Goal: Task Accomplishment & Management: Use online tool/utility

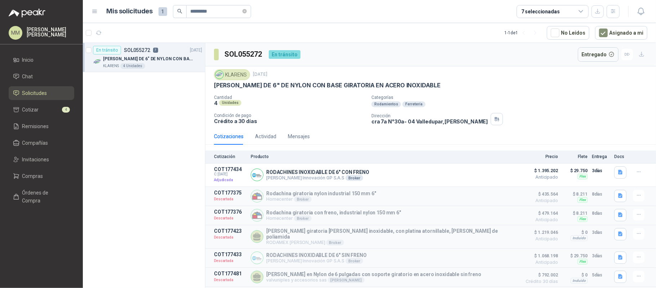
click at [248, 58] on h3 "SOL055272" at bounding box center [244, 54] width 39 height 11
copy h3 "SOL055272"
click at [35, 94] on span "Solicitudes" at bounding box center [34, 93] width 25 height 8
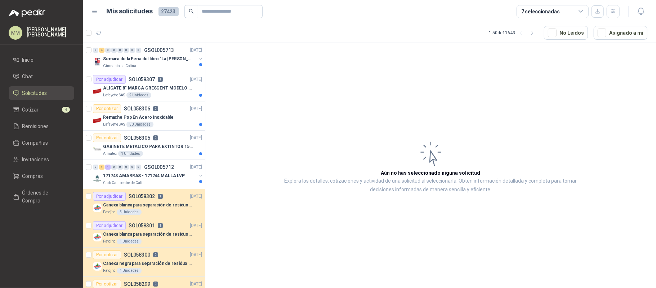
click at [433, 5] on article "Mis solicitudes 27423 7 seleccionadas" at bounding box center [364, 11] width 514 height 13
click at [226, 9] on input "text" at bounding box center [227, 11] width 50 height 12
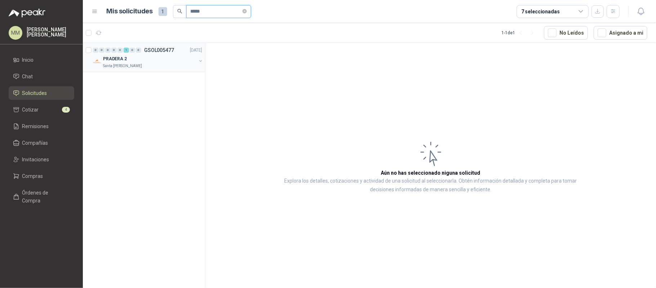
type input "*****"
click at [200, 61] on button "button" at bounding box center [201, 61] width 6 height 6
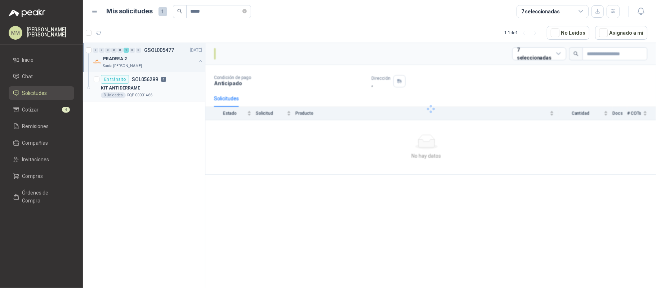
click at [182, 84] on div "KIT ANTIDERRAME" at bounding box center [151, 88] width 101 height 9
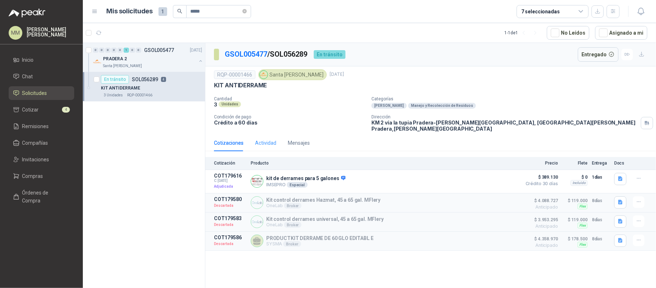
click at [256, 134] on div "Actividad" at bounding box center [265, 142] width 21 height 17
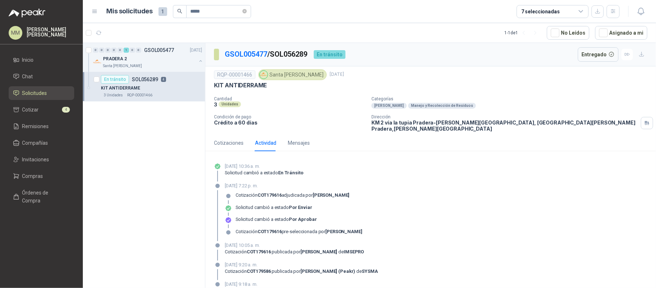
click at [294, 182] on p "17 de septiembre de 2025, 7:22 p. m." at bounding box center [294, 185] width 138 height 7
click at [338, 119] on p "Condición de pago" at bounding box center [290, 116] width 152 height 5
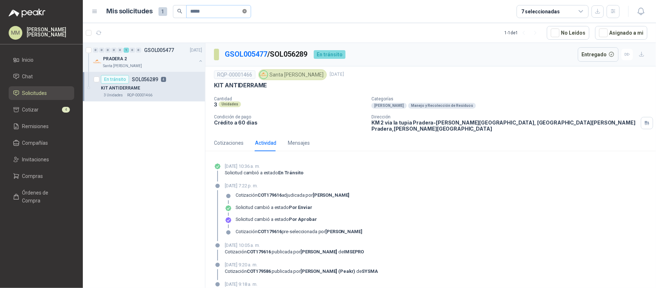
click at [247, 12] on icon "close-circle" at bounding box center [245, 11] width 4 height 4
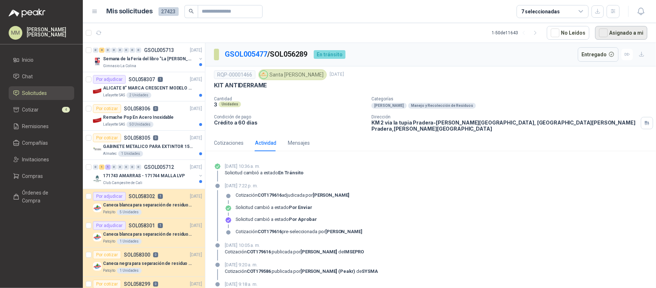
click at [622, 32] on button "Asignado a mi" at bounding box center [621, 33] width 52 height 14
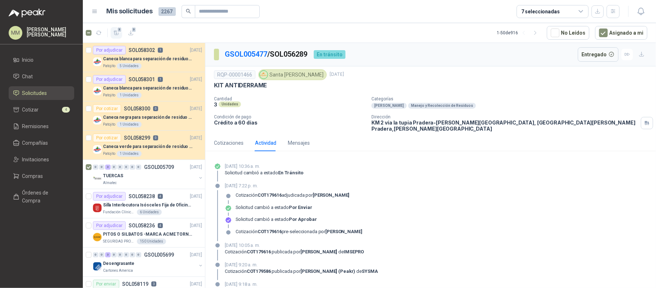
click at [118, 33] on icon "button" at bounding box center [117, 33] width 6 height 6
click at [52, 104] on link "Cotizar 7" at bounding box center [42, 110] width 66 height 14
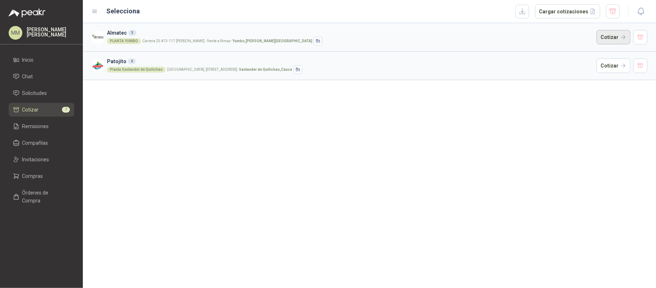
click at [609, 35] on button "Cotizar" at bounding box center [614, 37] width 34 height 14
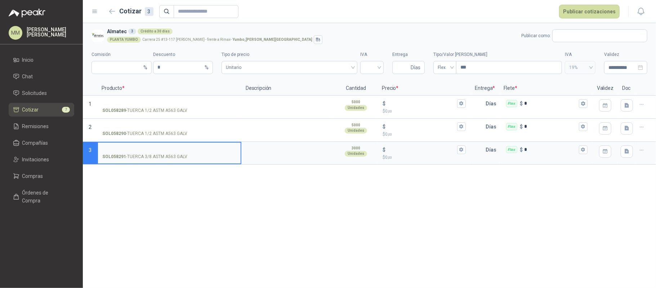
click at [173, 152] on label "SOL058291 - TUERCA 3/8 ASTM A563 GALV" at bounding box center [169, 152] width 143 height 21
click at [173, 152] on input "SOL058291 - TUERCA 3/8 ASTM A563 GALV" at bounding box center [169, 149] width 134 height 5
click at [136, 156] on p "SOL058291 - TUERCA 3/8 ASTM A563 GALV" at bounding box center [144, 156] width 85 height 7
click at [136, 152] on input "SOL058291 - TUERCA 3/8 ASTM A563 GALV" at bounding box center [169, 149] width 134 height 5
click at [136, 156] on p "SOL058291 - TUERCA 3/8 ASTM A563 GALV" at bounding box center [144, 156] width 85 height 7
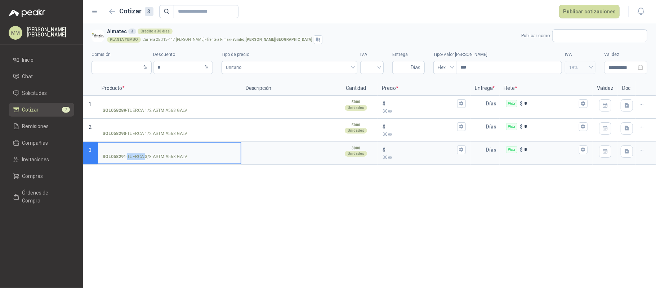
click at [136, 152] on input "SOL058291 - TUERCA 3/8 ASTM A563 GALV" at bounding box center [169, 149] width 134 height 5
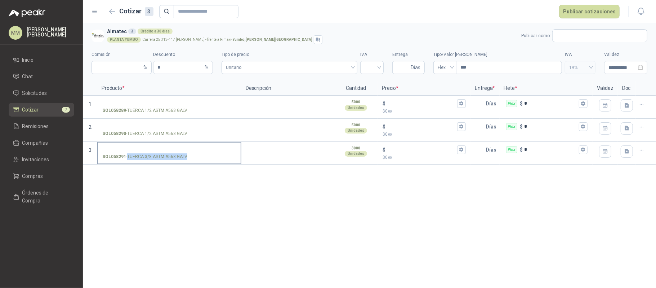
click at [136, 156] on p "SOL058291 - TUERCA 3/8 ASTM A563 GALV" at bounding box center [144, 156] width 85 height 7
click at [136, 152] on input "SOL058291 - TUERCA 3/8 ASTM A563 GALV" at bounding box center [169, 149] width 134 height 5
copy p "- TUERCA 3/8 ASTM A563 GALV"
click at [119, 144] on label "SOL058291 - TUERCA 3/8 ASTM A563 GALV" at bounding box center [169, 152] width 143 height 21
click at [119, 147] on input "SOL058291 - TUERCA 3/8 ASTM A563 GALV" at bounding box center [169, 149] width 134 height 5
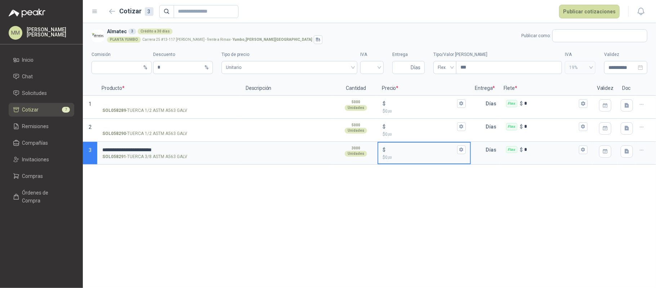
click at [396, 149] on input "$ $ 0 ,00" at bounding box center [421, 149] width 68 height 5
type input "***"
click at [398, 106] on input "$ $ 0 ,00" at bounding box center [421, 103] width 68 height 5
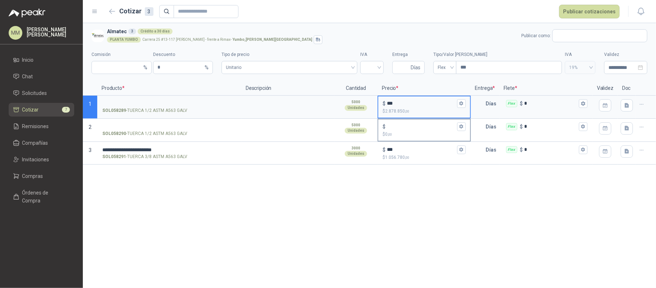
type input "***"
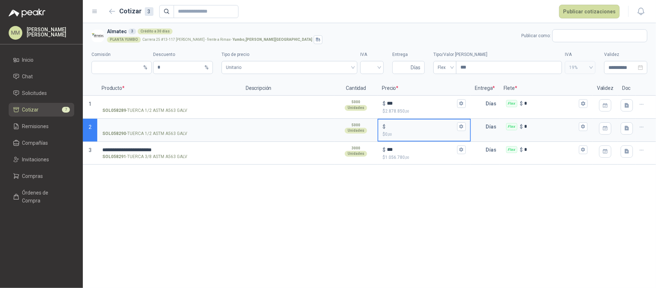
click at [400, 125] on input "$ $ 0 ,00" at bounding box center [421, 126] width 68 height 5
type input "***"
click at [327, 62] on span "Unitario" at bounding box center [289, 67] width 127 height 11
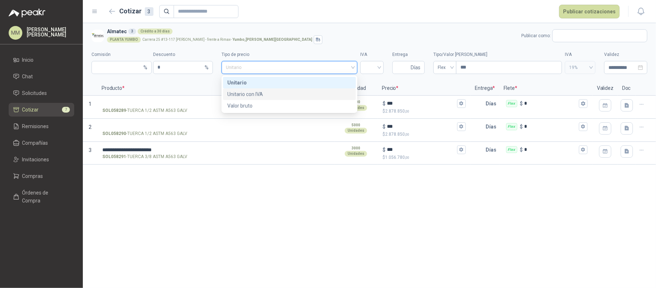
click at [301, 96] on div "Unitario con IVA" at bounding box center [289, 94] width 124 height 8
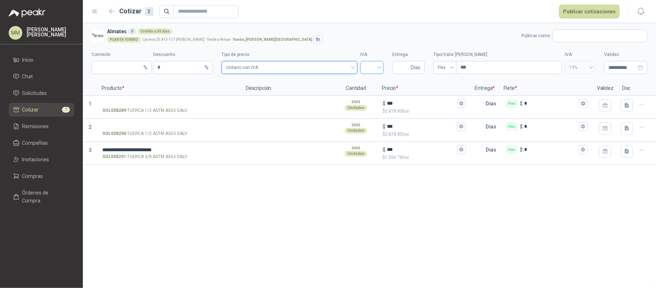
click at [372, 68] on input "search" at bounding box center [372, 66] width 15 height 11
click at [372, 79] on div "19%" at bounding box center [372, 83] width 12 height 8
click at [580, 37] on input "text" at bounding box center [600, 36] width 94 height 12
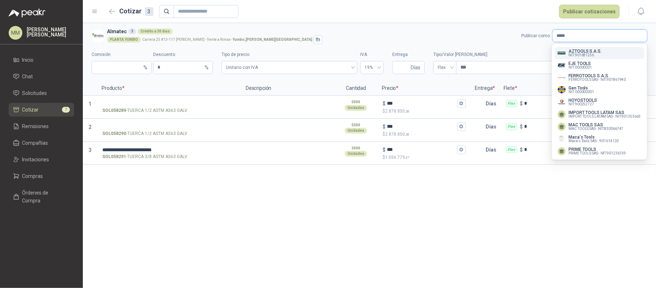
click at [581, 41] on input "*****" at bounding box center [600, 36] width 94 height 12
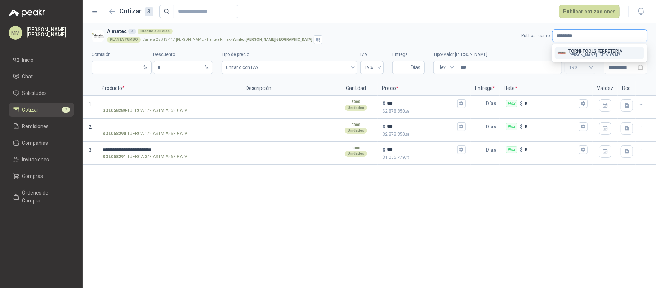
type input "*********"
click at [578, 55] on span "Leonardo Zapata Jordán -" at bounding box center [583, 55] width 29 height 4
type input "*"
type input "**********"
click at [400, 63] on input "Entrega" at bounding box center [403, 67] width 13 height 12
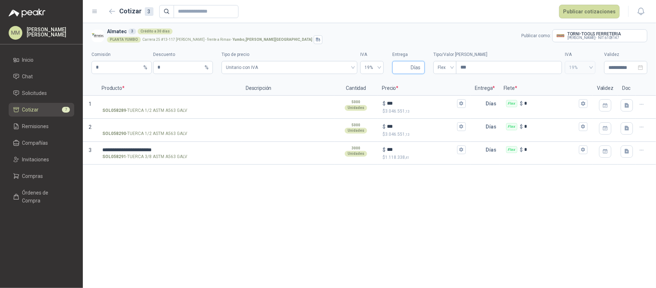
type input "*"
type input "****"
type input "*****"
type input "*******"
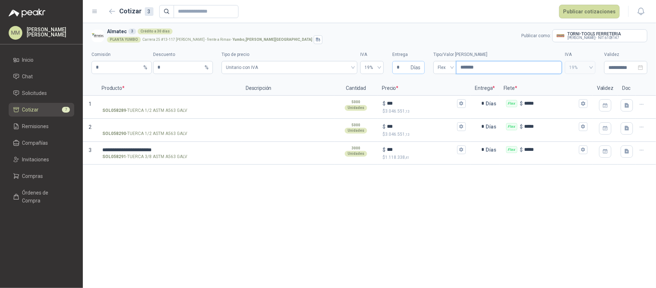
type input "********"
click at [176, 112] on p "SOL058289 - TUERCA 1/2 ASTM A563 GALV" at bounding box center [144, 110] width 85 height 7
click at [176, 106] on input "SOL058289 - TUERCA 1/2 ASTM A563 GALV" at bounding box center [169, 103] width 134 height 5
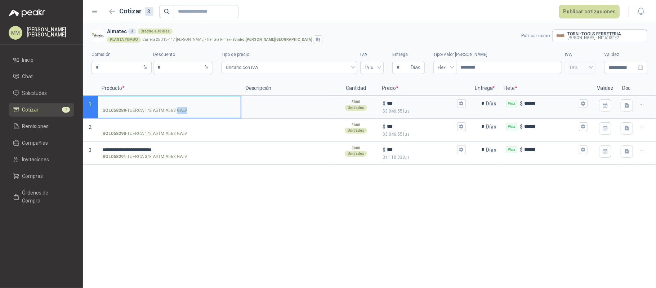
click at [176, 112] on p "SOL058289 - TUERCA 1/2 ASTM A563 GALV" at bounding box center [144, 110] width 85 height 7
click at [176, 106] on input "SOL058289 - TUERCA 1/2 ASTM A563 GALV" at bounding box center [169, 103] width 134 height 5
click at [176, 112] on p "SOL058289 - TUERCA 1/2 ASTM A563 GALV" at bounding box center [144, 110] width 85 height 7
click at [176, 106] on input "SOL058289 - TUERCA 1/2 ASTM A563 GALV" at bounding box center [169, 103] width 134 height 5
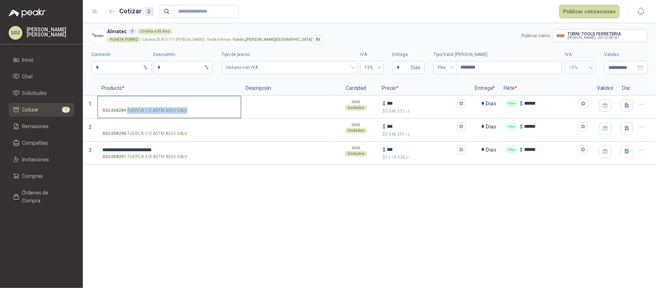
copy p "- TUERCA 1/2 ASTM A563 GALV"
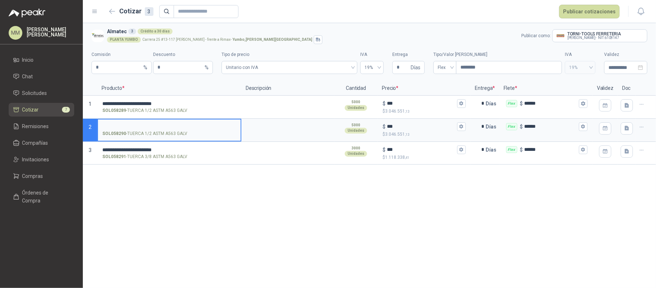
click at [153, 127] on input "SOL058290 - TUERCA 1/2 ASTM A563 GALV" at bounding box center [169, 126] width 134 height 5
click at [594, 9] on button "Publicar cotizaciones" at bounding box center [589, 12] width 61 height 14
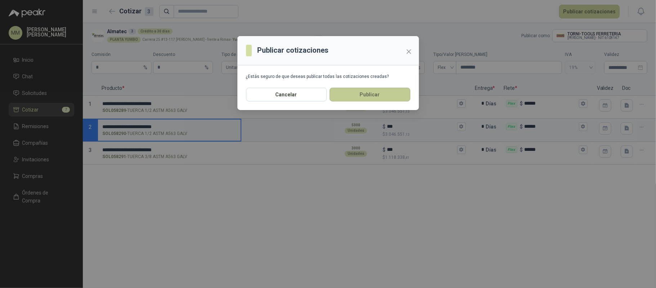
click at [388, 99] on button "Publicar" at bounding box center [370, 95] width 81 height 14
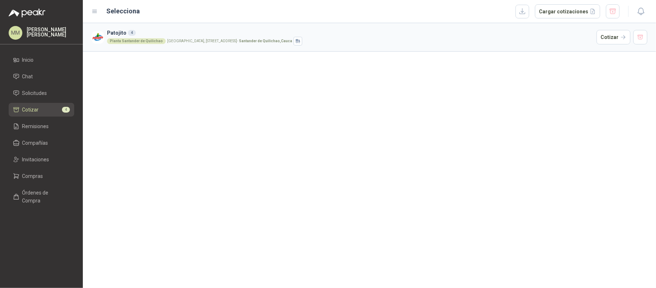
click at [464, 155] on div "Patojito 4 Planta Santander de Quilichao Parque Industrial el Paraiso, Bodega 1…" at bounding box center [369, 155] width 573 height 265
click at [486, 64] on div "Patojito 4 Planta Santander de Quilichao Parque Industrial el Paraiso, Bodega 1…" at bounding box center [369, 155] width 573 height 265
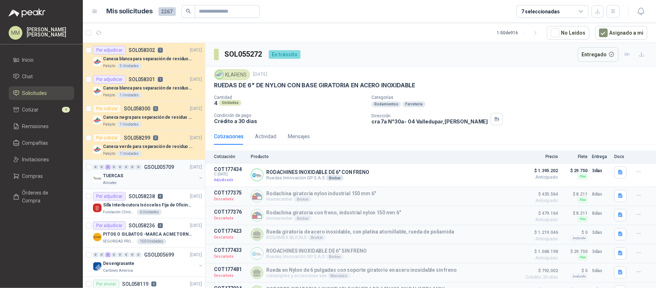
click at [191, 176] on div "TUERCAS Almatec" at bounding box center [148, 178] width 111 height 14
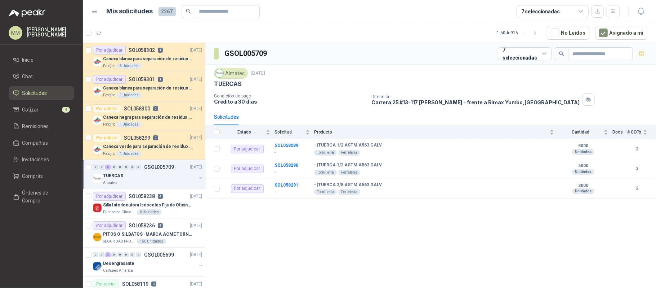
click at [198, 179] on button "button" at bounding box center [201, 178] width 6 height 6
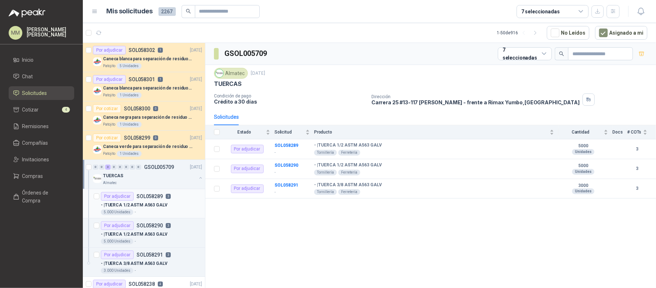
click at [162, 202] on p "- | TUERCA 1/2 ASTM A563 GALV" at bounding box center [134, 204] width 67 height 7
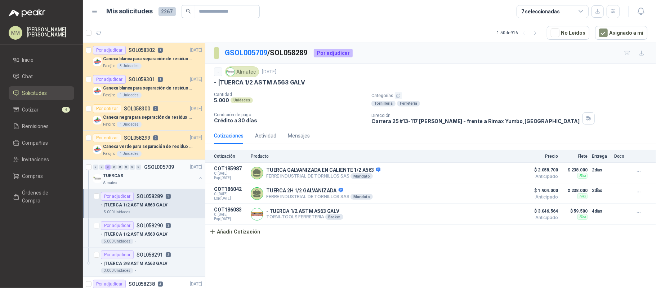
click at [198, 178] on button "button" at bounding box center [201, 178] width 6 height 6
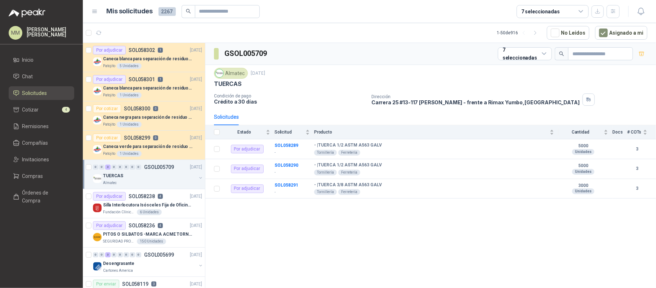
click at [466, 74] on div "Almatec 1 oct, 2025" at bounding box center [431, 73] width 434 height 11
click at [100, 32] on icon "button" at bounding box center [98, 33] width 5 height 4
click at [453, 88] on div "TUERCAS" at bounding box center [431, 84] width 434 height 8
click at [458, 88] on div "TUERCAS" at bounding box center [431, 84] width 434 height 8
click at [100, 35] on icon "button" at bounding box center [99, 33] width 6 height 6
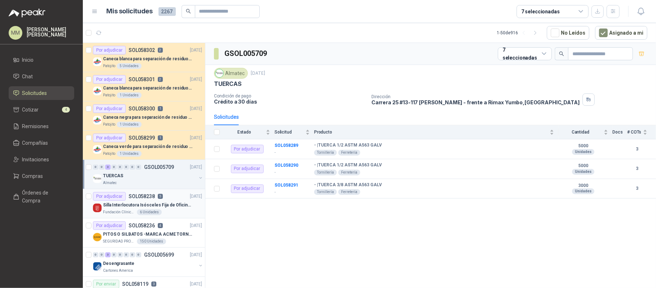
click at [156, 200] on div "Por adjudicar SOL058238 5" at bounding box center [128, 196] width 70 height 9
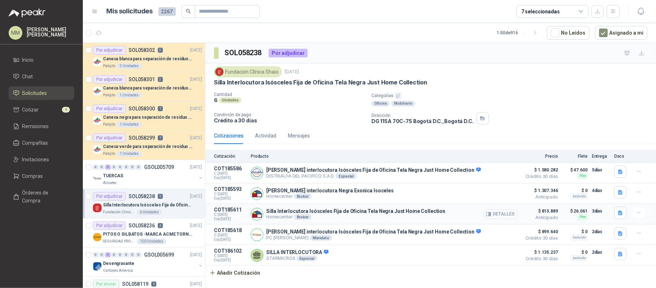
click at [491, 213] on icon "button" at bounding box center [488, 213] width 5 height 5
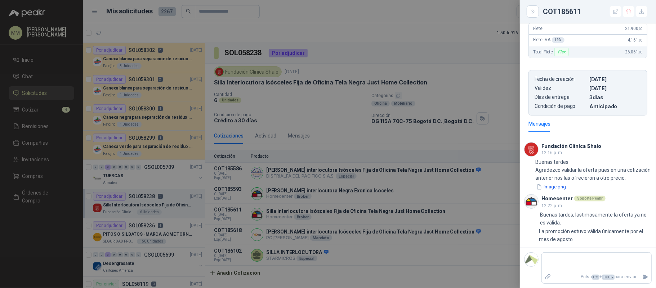
scroll to position [257, 0]
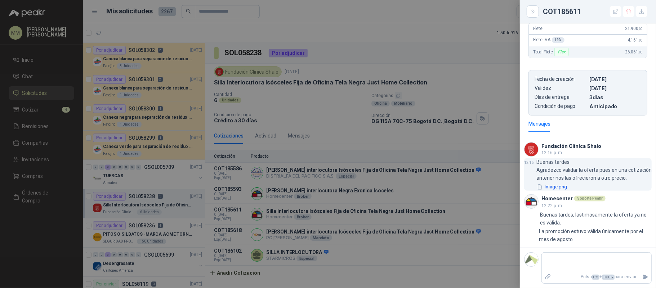
click at [553, 186] on button "image.png" at bounding box center [552, 187] width 31 height 8
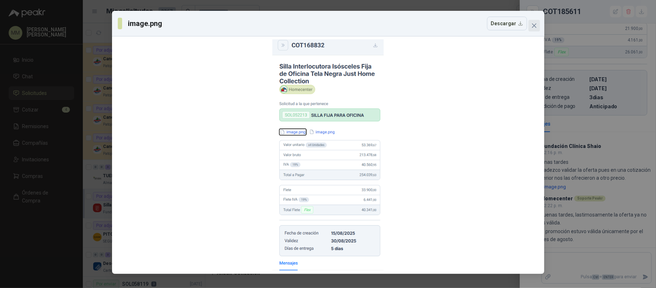
click at [536, 25] on icon "close" at bounding box center [535, 26] width 6 height 6
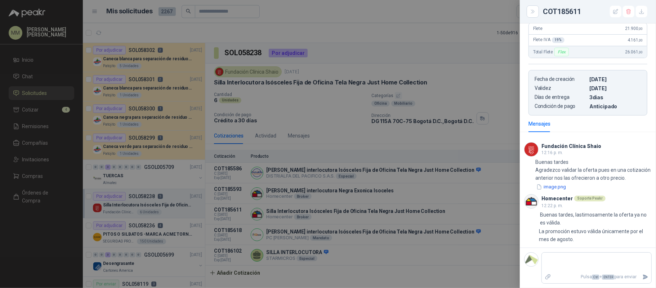
click at [429, 87] on div at bounding box center [328, 144] width 656 height 288
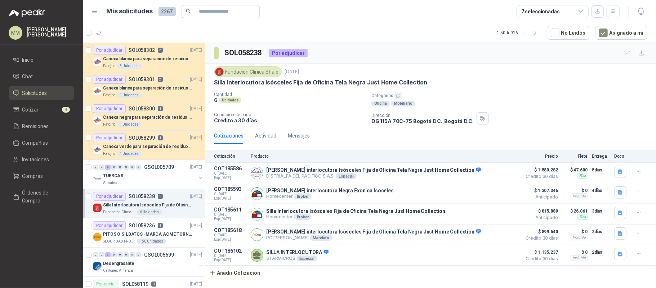
click at [450, 45] on div "SOL058238 Por adjudicar" at bounding box center [430, 53] width 451 height 21
click at [406, 123] on p "DG 115A 70C-75 Bogotá D.C. , Bogotá D.C." at bounding box center [423, 121] width 102 height 6
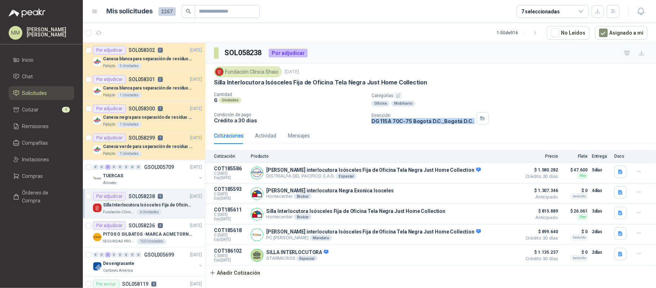
copy div "DG 115A 70C-75 Bogotá D.C. , Bogotá D.C."
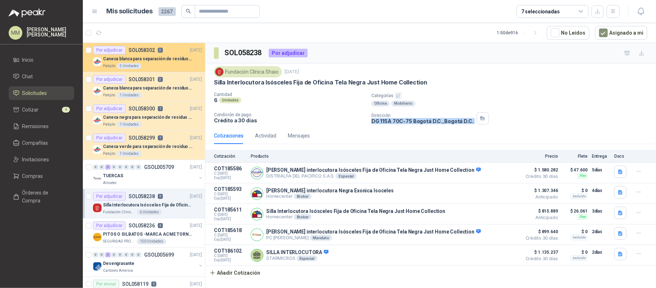
click at [167, 45] on article "Por adjudicar SOL058302 2 01/10/25 Caneca blanca para separación de residuos 12…" at bounding box center [144, 57] width 122 height 29
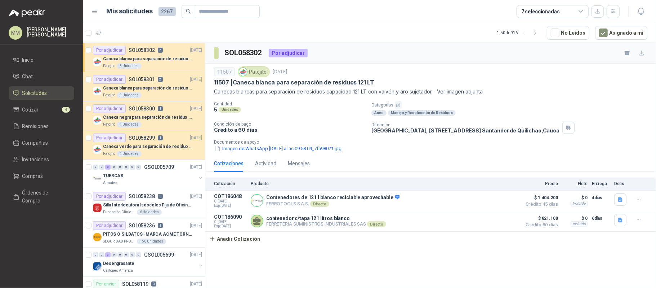
click at [413, 130] on p "Parque Industrial el Paraiso, Bodega 10, Manzana C Santander de Quilichao , Cau…" at bounding box center [466, 130] width 188 height 6
copy div "Parque Industrial el Paraiso, Bodega 10, Manzana C Santander de Quilichao , Cau…"
click at [436, 93] on p "Canecas blancas para separación de residuos capacidad 121 LT con vaivén y aro s…" at bounding box center [431, 92] width 434 height 8
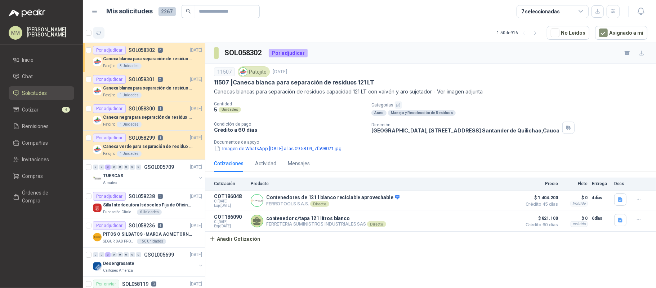
click at [102, 32] on button "button" at bounding box center [99, 33] width 12 height 12
click at [99, 32] on icon "button" at bounding box center [99, 33] width 6 height 6
click at [490, 62] on div "SOL058302 Por adjudicar" at bounding box center [430, 53] width 451 height 21
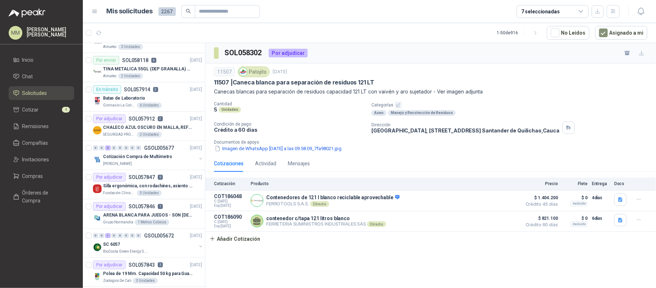
scroll to position [260, 0]
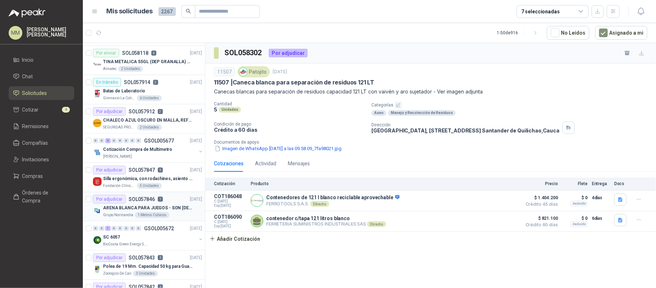
click at [171, 211] on p "ARENA BLANCA PARA JUEGOS - SON 1.31 METROS CUBICOS" at bounding box center [148, 207] width 90 height 7
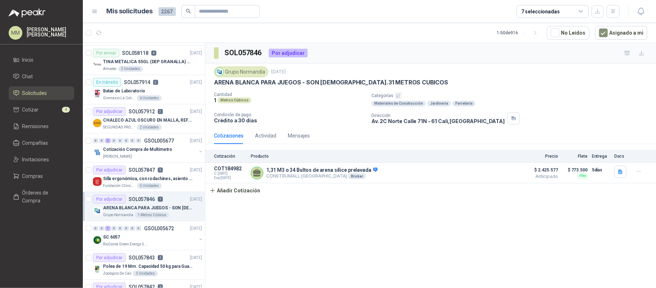
click at [443, 121] on p "Av. 2C Norte Calle 71N - 61 Cali , Valle del Cauca" at bounding box center [438, 121] width 133 height 6
copy div "Av. 2C Norte Calle 71N - 61 Cali , Valle del Cauca"
